Goal: Task Accomplishment & Management: Use online tool/utility

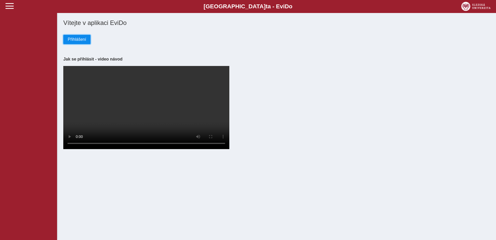
click at [75, 39] on span "Přihlášení" at bounding box center [77, 39] width 18 height 5
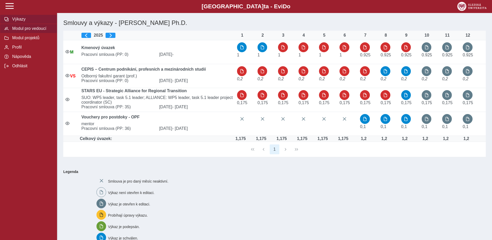
click at [30, 28] on span "Modul pro vedoucí" at bounding box center [32, 28] width 42 height 5
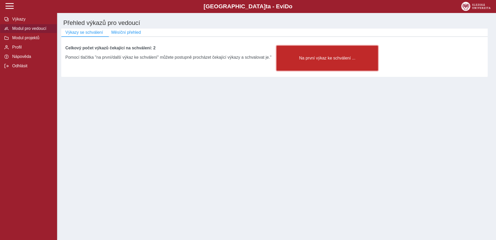
click at [336, 60] on span "Na první výkaz ke schválení ..." at bounding box center [327, 58] width 93 height 5
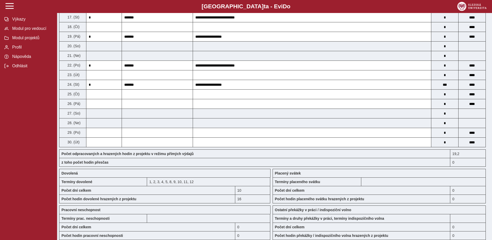
scroll to position [389, 0]
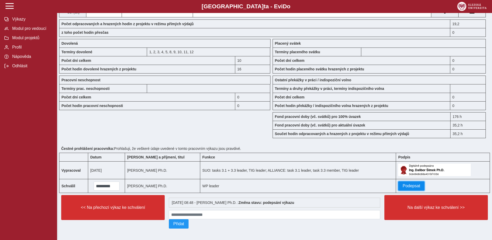
click at [418, 184] on button "Podepsat" at bounding box center [411, 185] width 26 height 9
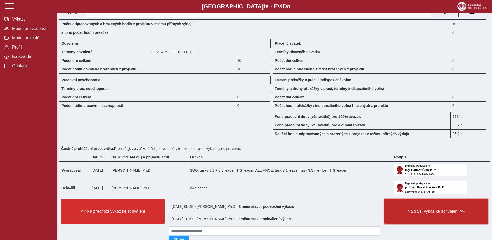
click at [425, 213] on span "Na další výkaz ke schválení >>" at bounding box center [436, 211] width 95 height 5
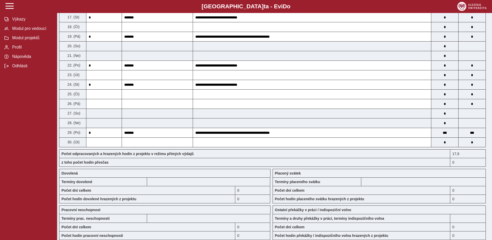
scroll to position [389, 0]
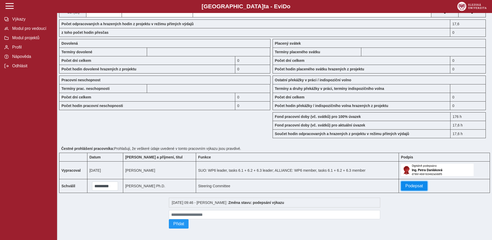
click at [420, 187] on span "Podepsat" at bounding box center [414, 185] width 18 height 5
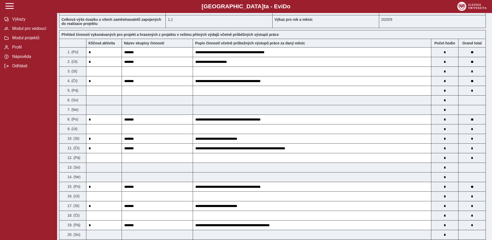
scroll to position [0, 0]
